Goal: Information Seeking & Learning: Learn about a topic

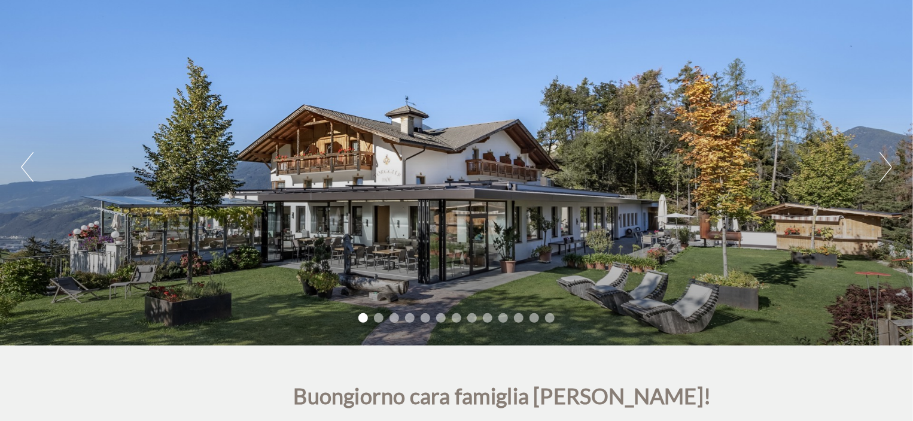
scroll to position [120, 0]
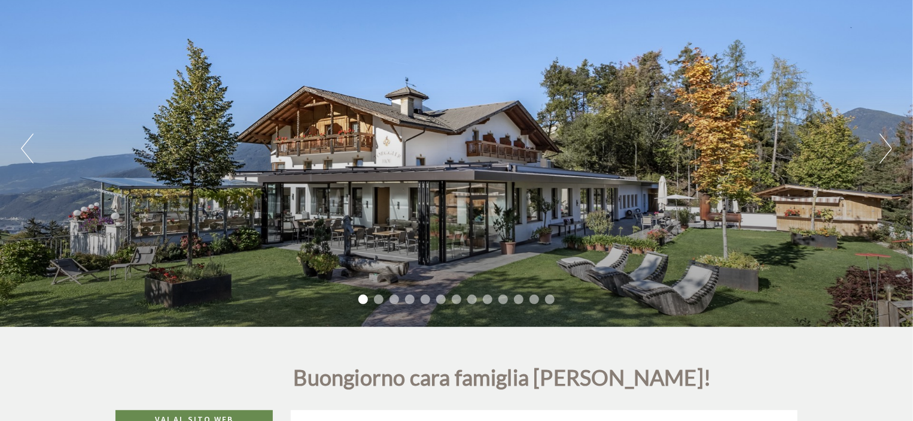
click at [883, 145] on button "Next" at bounding box center [886, 148] width 13 height 30
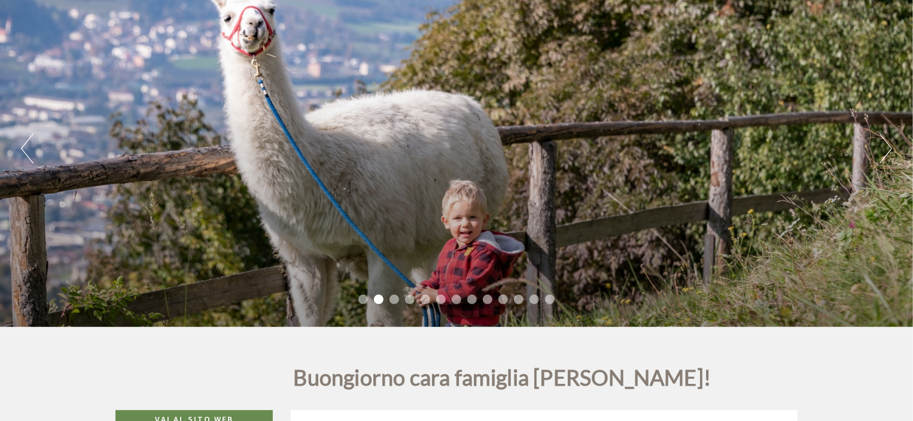
click at [883, 145] on button "Next" at bounding box center [886, 148] width 13 height 30
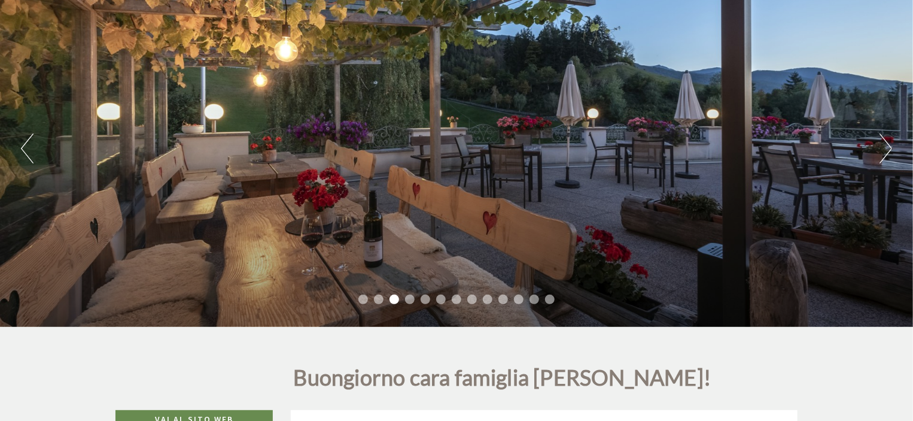
click at [883, 145] on button "Next" at bounding box center [886, 148] width 13 height 30
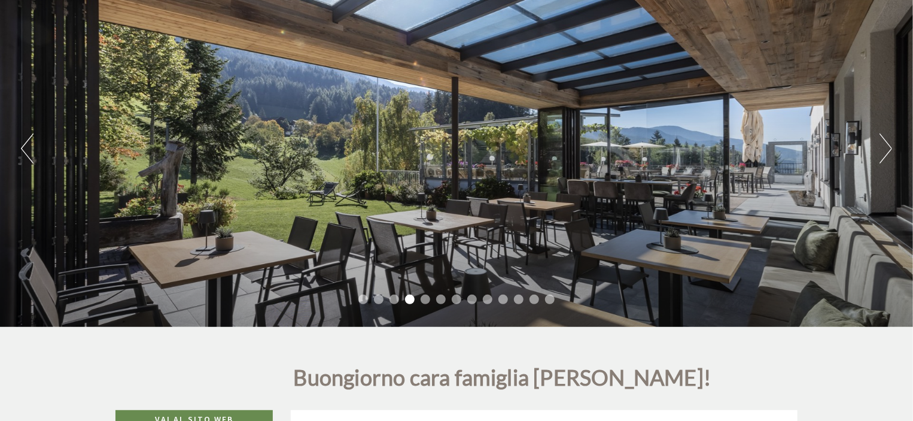
click at [883, 145] on button "Next" at bounding box center [886, 148] width 13 height 30
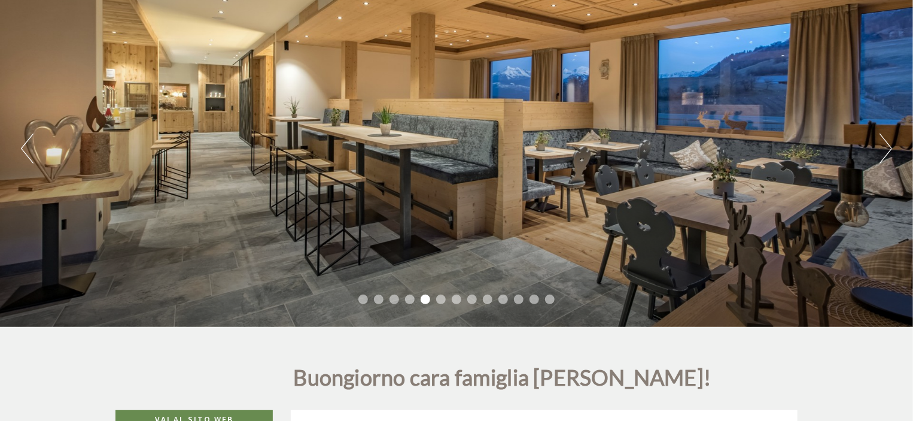
click at [883, 145] on button "Next" at bounding box center [886, 148] width 13 height 30
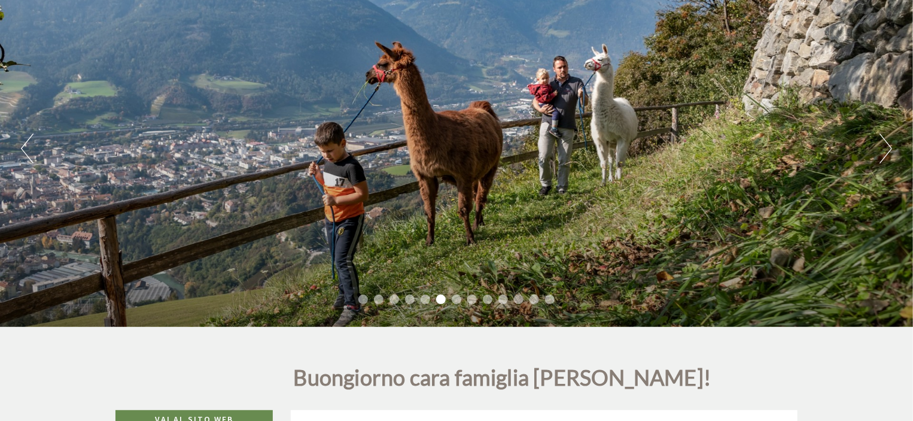
click at [883, 145] on button "Next" at bounding box center [886, 148] width 13 height 30
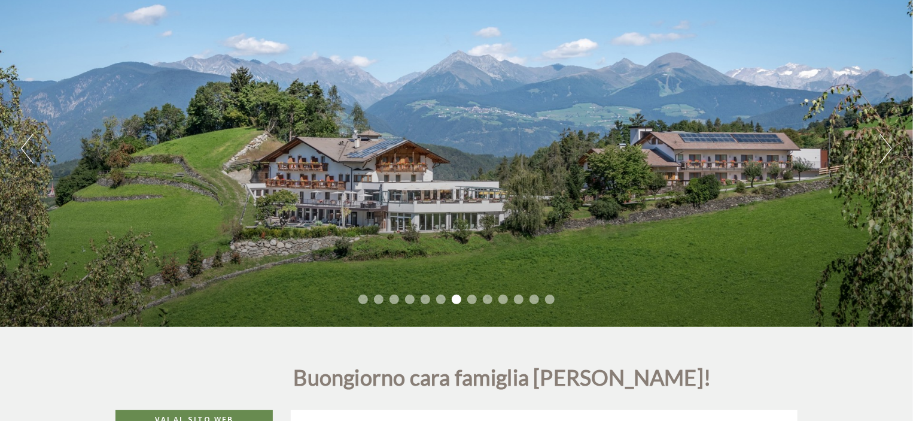
click at [883, 145] on button "Next" at bounding box center [886, 148] width 13 height 30
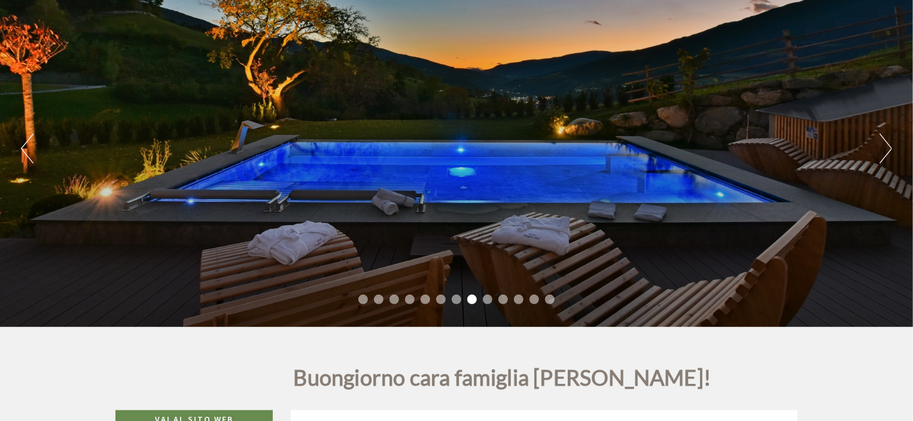
click at [883, 145] on button "Next" at bounding box center [886, 148] width 13 height 30
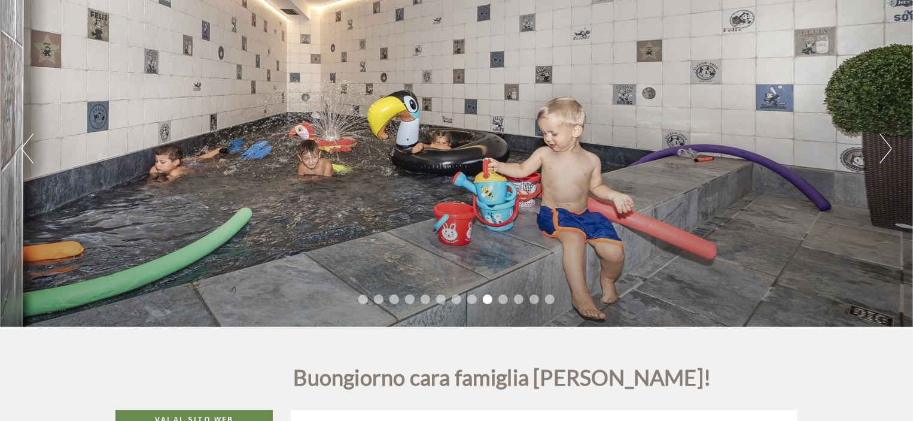
click at [883, 145] on button "Next" at bounding box center [886, 148] width 13 height 30
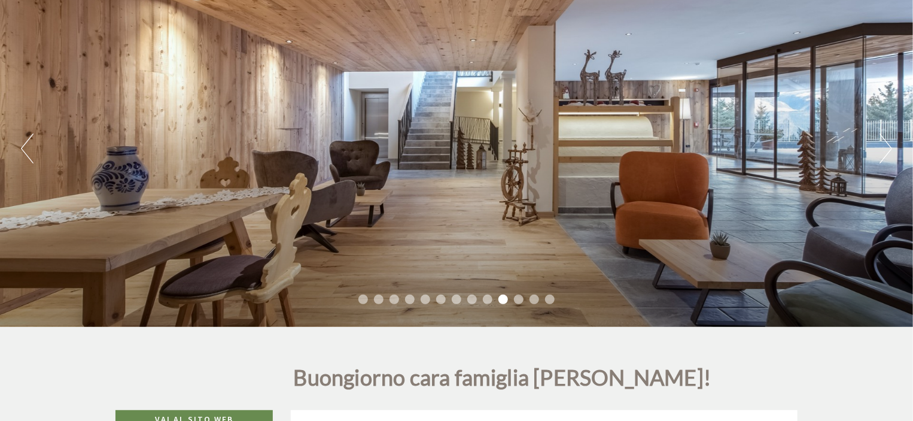
click at [883, 145] on button "Next" at bounding box center [886, 148] width 13 height 30
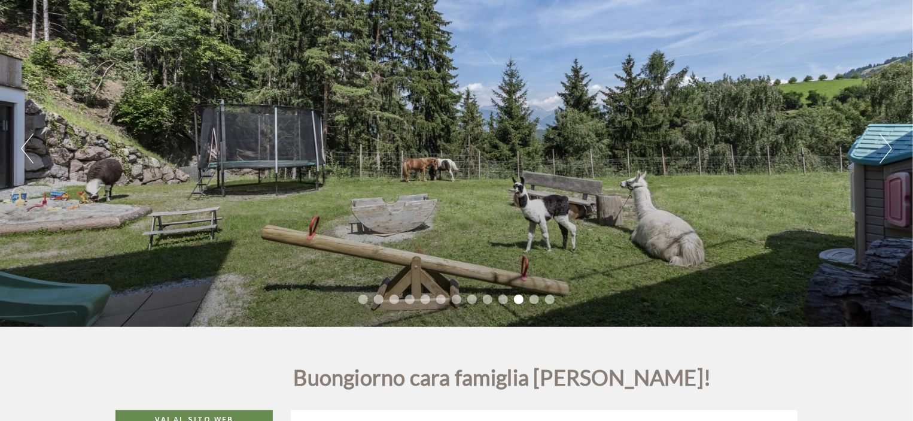
click at [883, 145] on button "Next" at bounding box center [886, 148] width 13 height 30
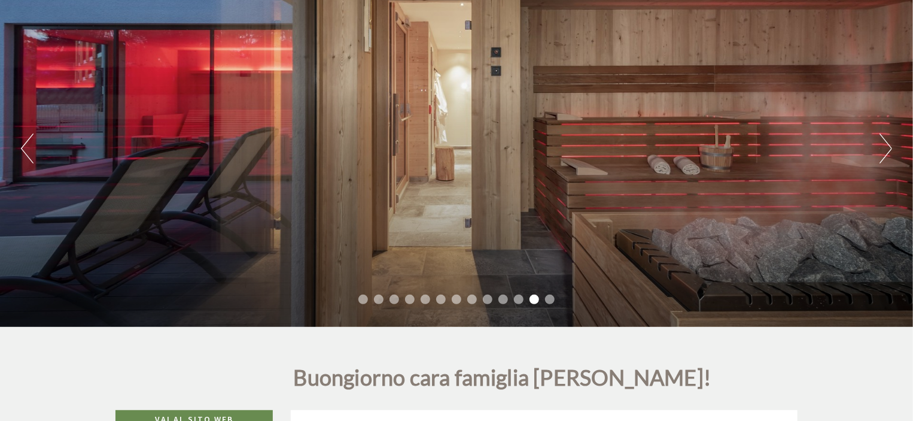
click at [883, 145] on button "Next" at bounding box center [886, 148] width 13 height 30
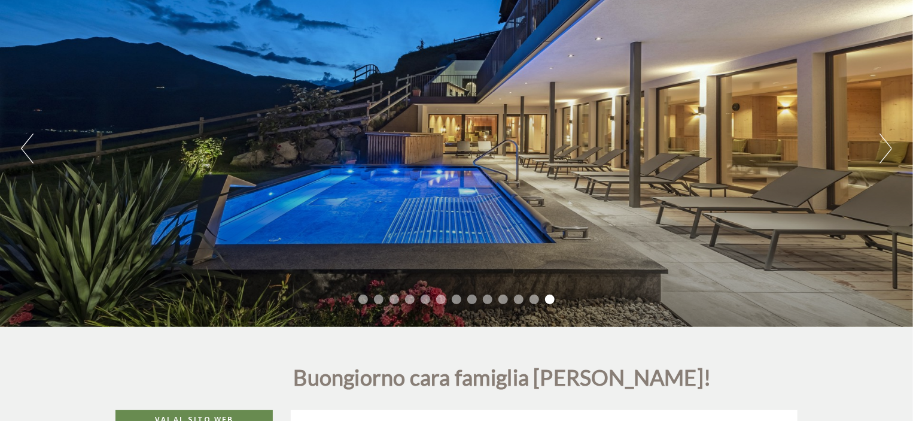
click at [883, 145] on button "Next" at bounding box center [886, 148] width 13 height 30
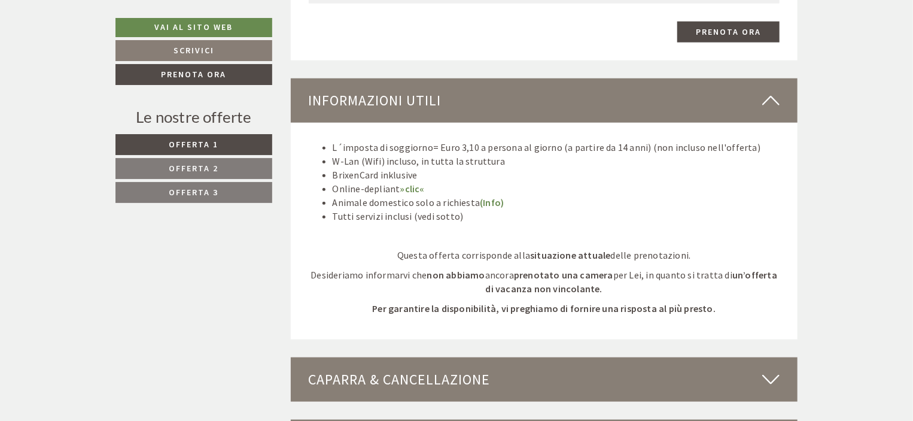
scroll to position [2891, 0]
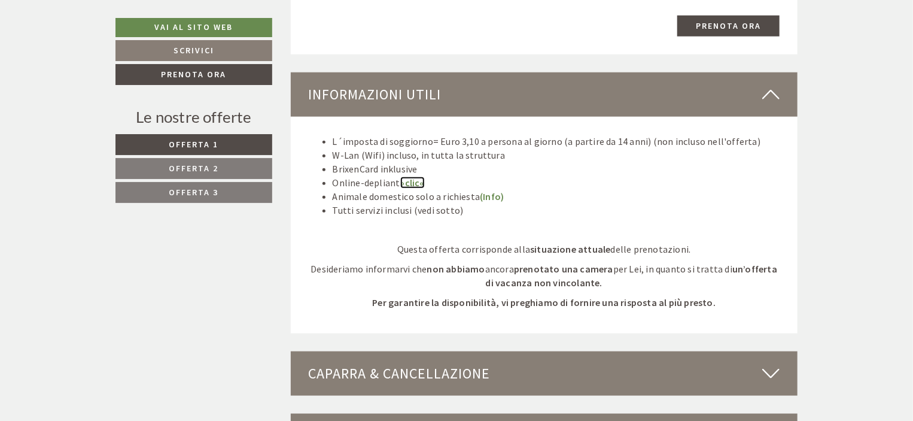
click at [411, 179] on link "»clic«" at bounding box center [412, 183] width 25 height 12
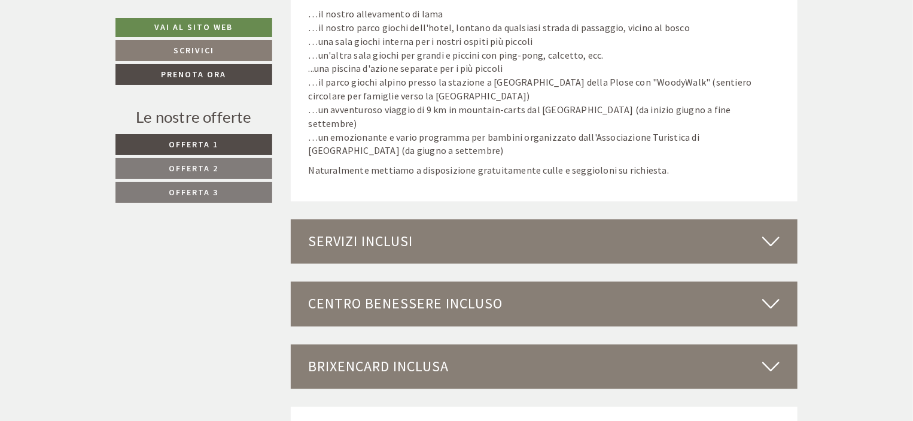
scroll to position [3793, 0]
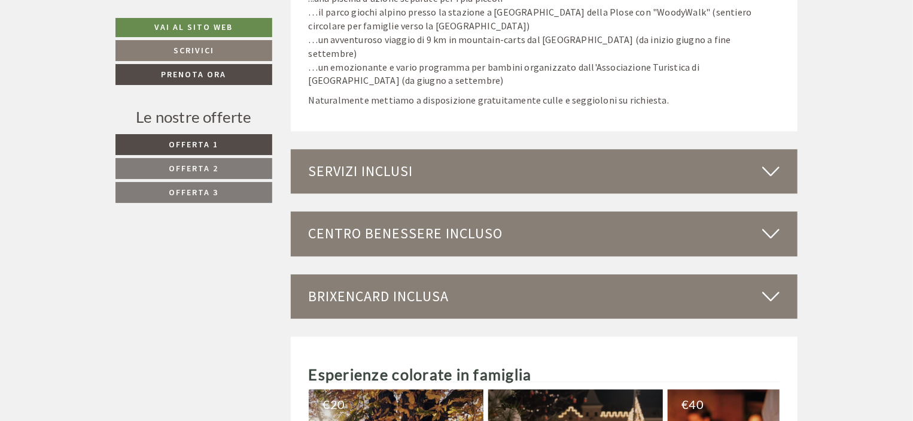
click at [771, 161] on icon at bounding box center [770, 171] width 17 height 20
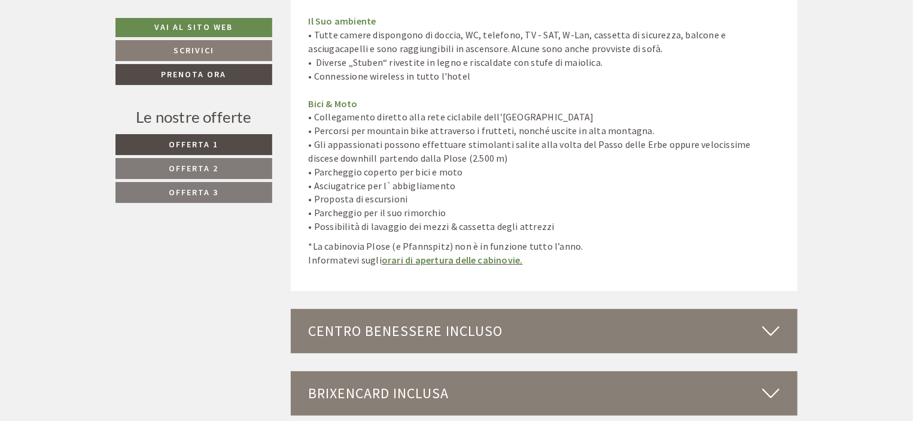
scroll to position [4599, 0]
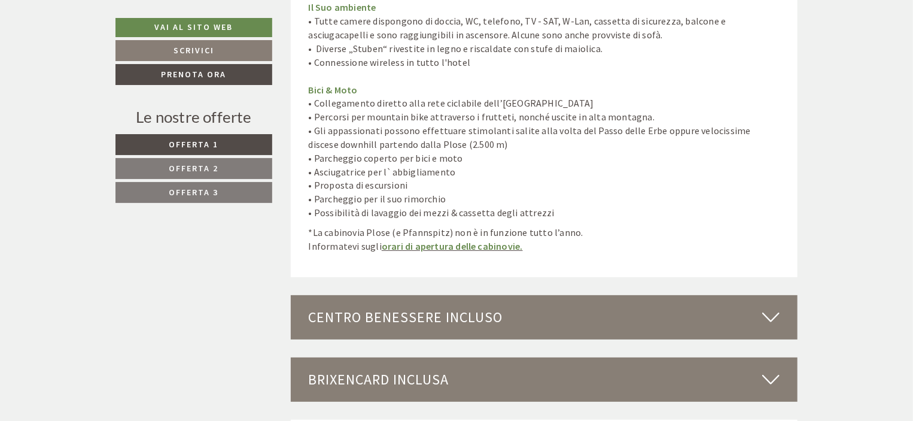
click at [770, 307] on icon at bounding box center [770, 317] width 17 height 20
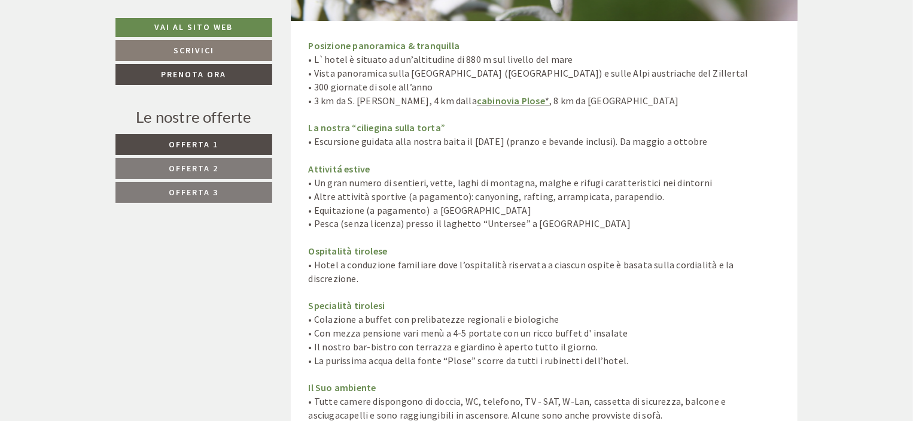
scroll to position [4210, 0]
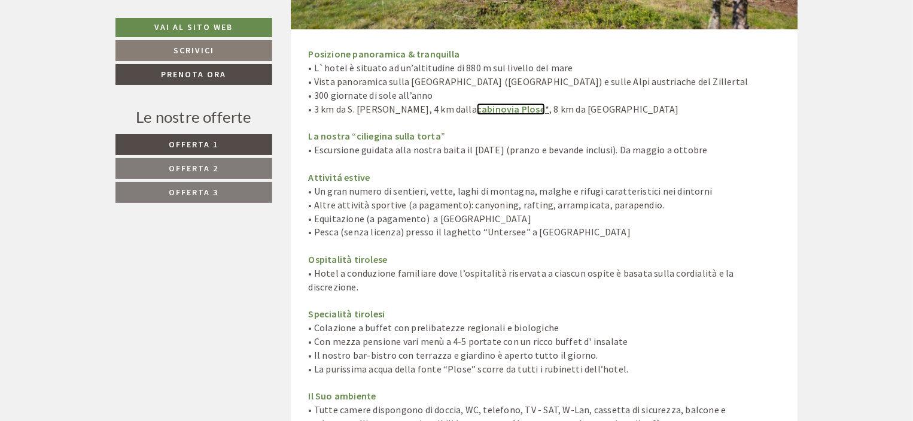
click at [488, 103] on link "cabinovia Plose" at bounding box center [511, 109] width 68 height 12
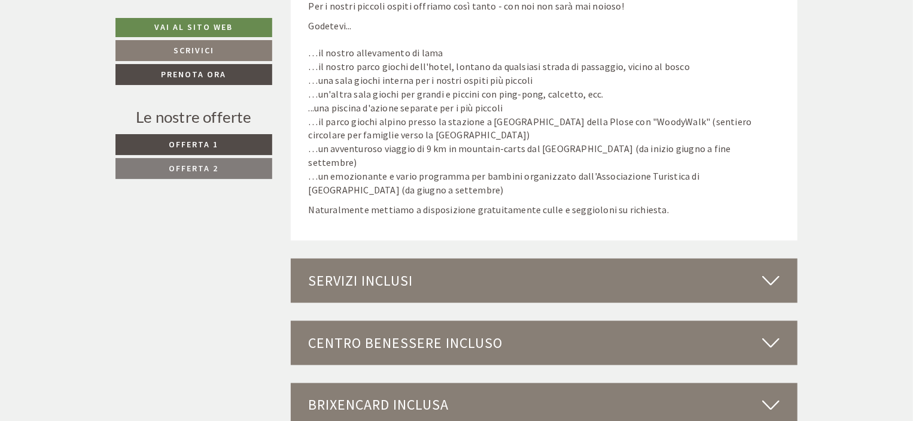
scroll to position [3052, 0]
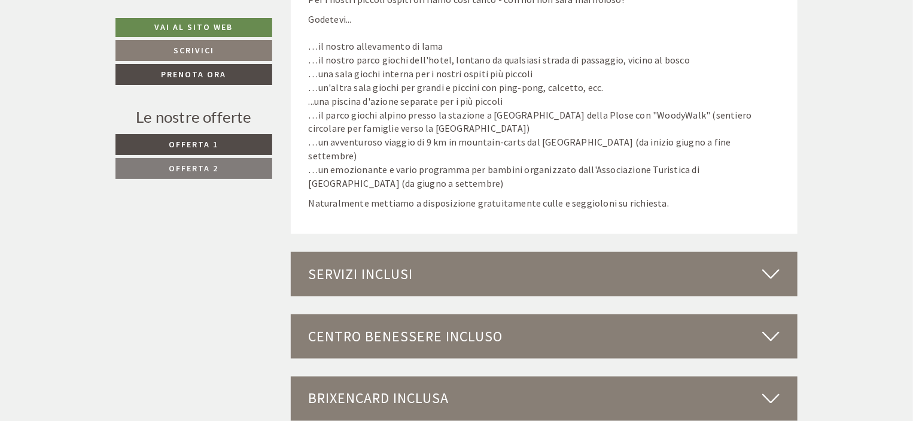
click at [768, 264] on icon at bounding box center [770, 274] width 17 height 20
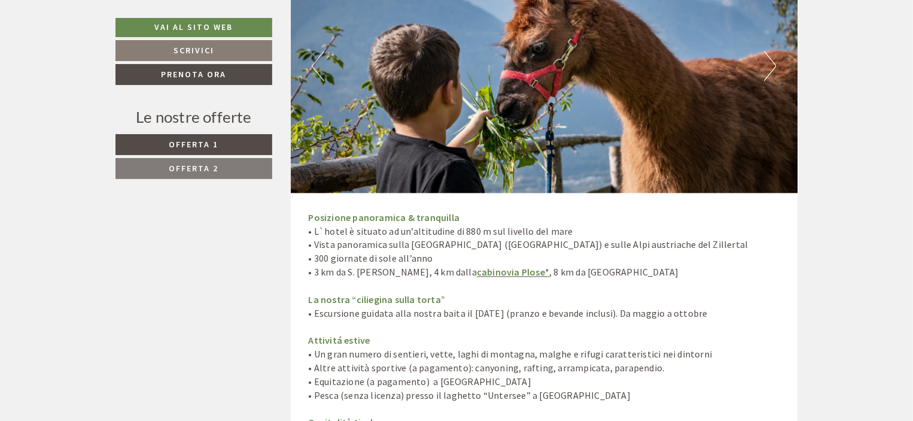
scroll to position [3415, 0]
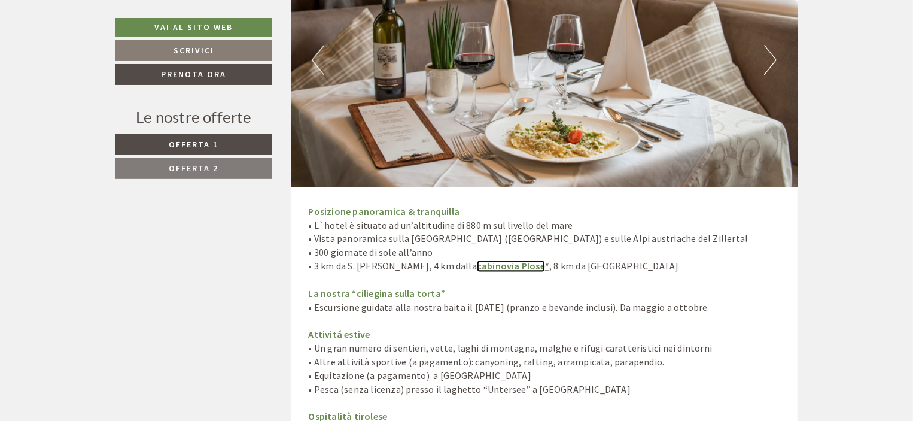
click at [491, 260] on link "cabinovia Plose" at bounding box center [511, 266] width 68 height 12
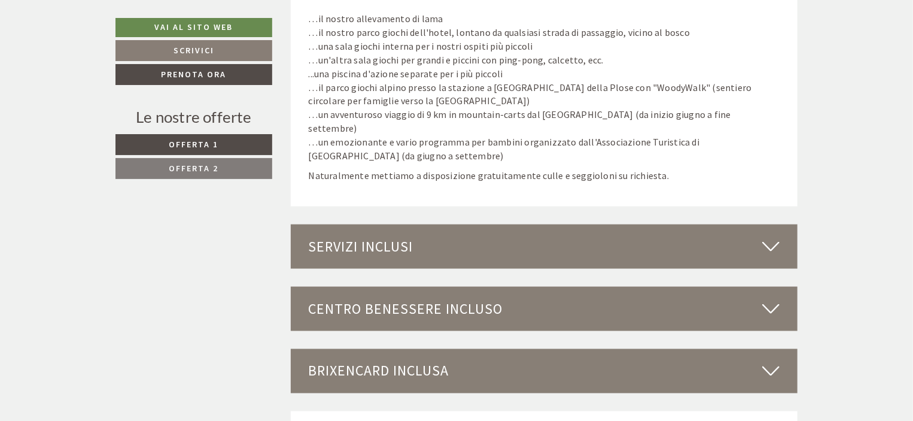
scroll to position [3097, 0]
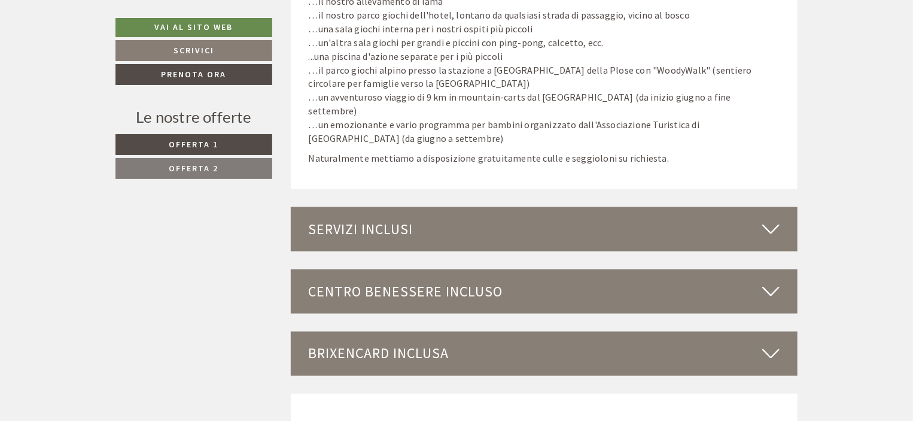
click at [783, 277] on div "Centro benessere incluso" at bounding box center [545, 291] width 508 height 44
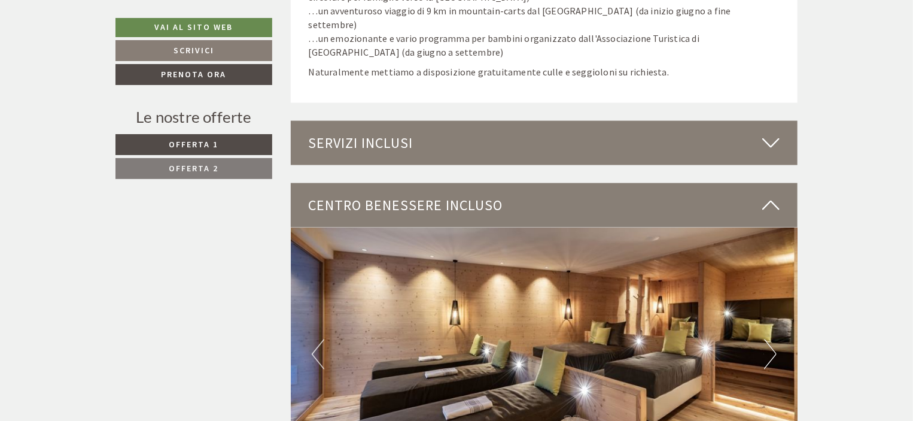
scroll to position [3170, 0]
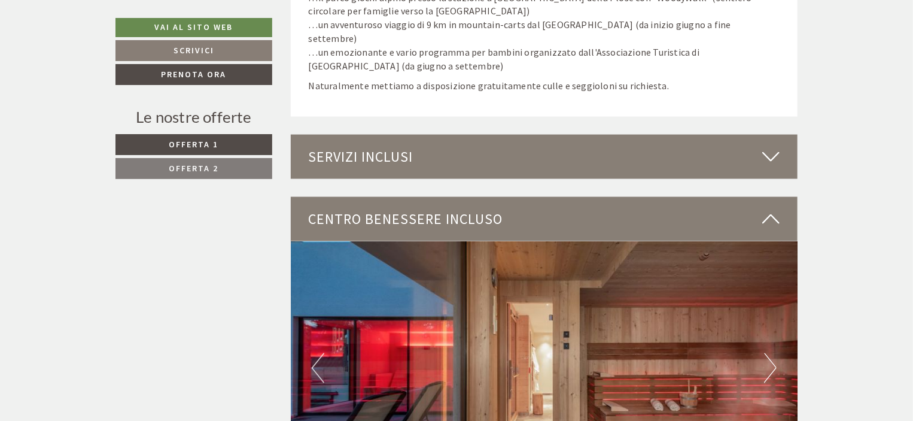
click at [773, 147] on icon at bounding box center [770, 157] width 17 height 20
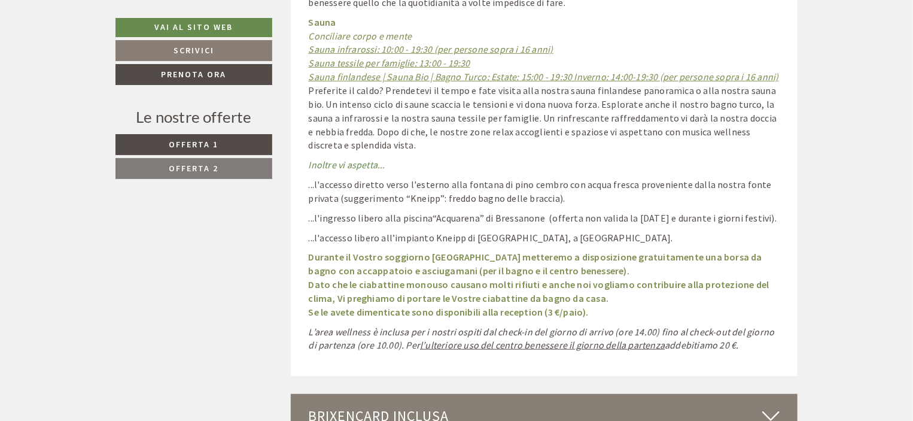
scroll to position [4837, 0]
